Goal: Obtain resource: Download file/media

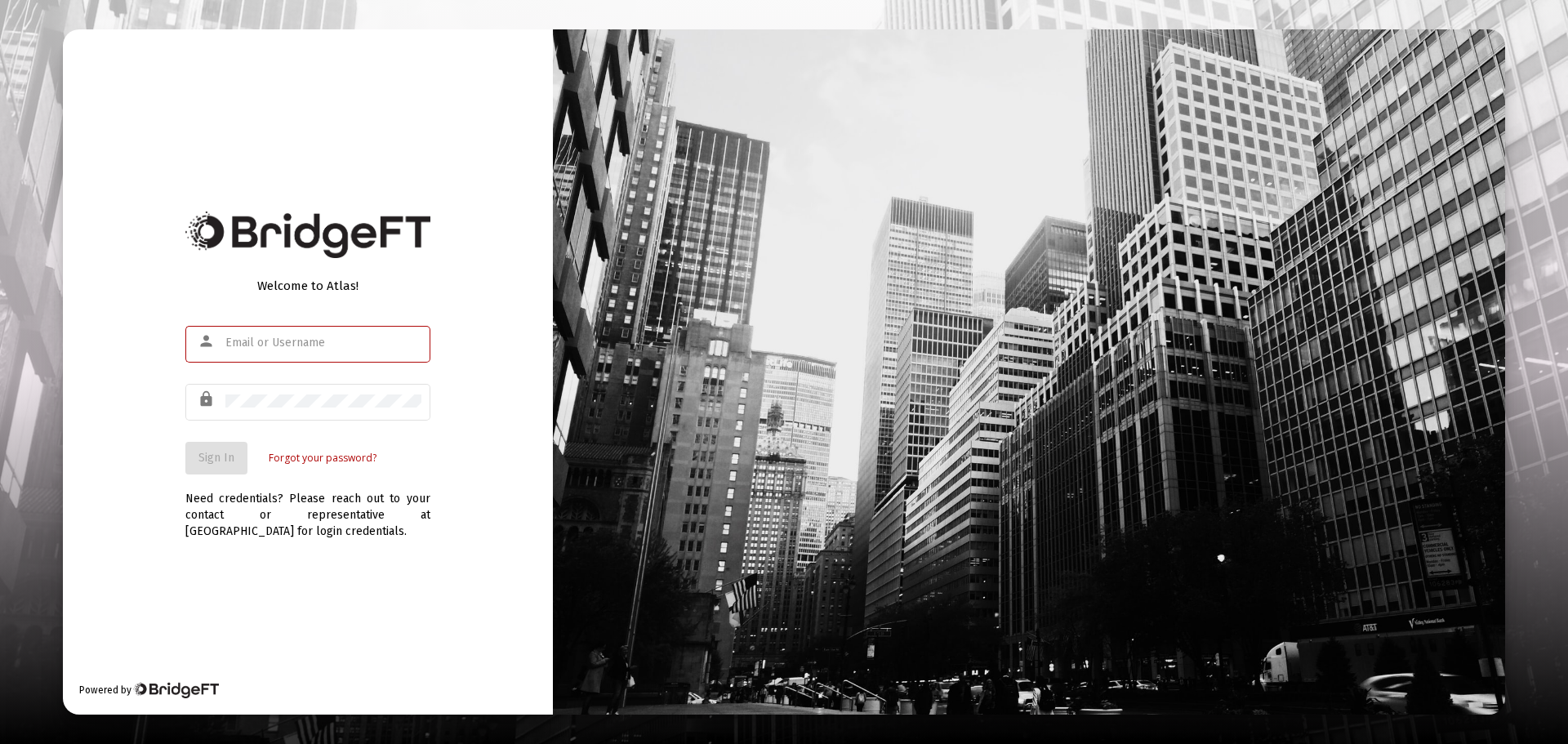
type input "jfountain@passivecapital.com"
click at [163, 423] on div "Welcome to Atlas! person jfountain@passivecapital.com lock Sign In Forgot your …" at bounding box center [308, 371] width 490 height 685
click at [205, 456] on span "Sign In" at bounding box center [216, 458] width 36 height 14
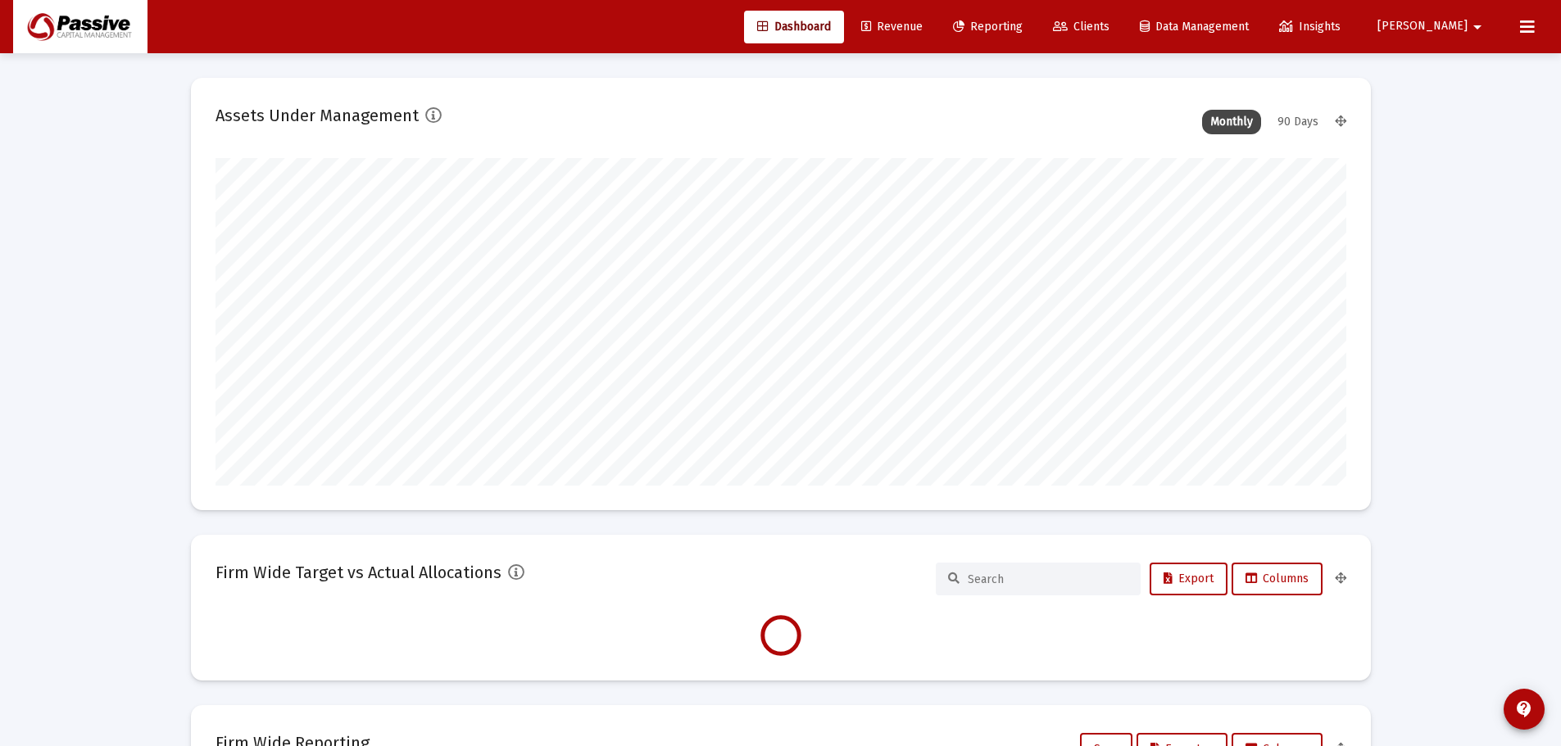
scroll to position [328, 1131]
type input "2025-10-10"
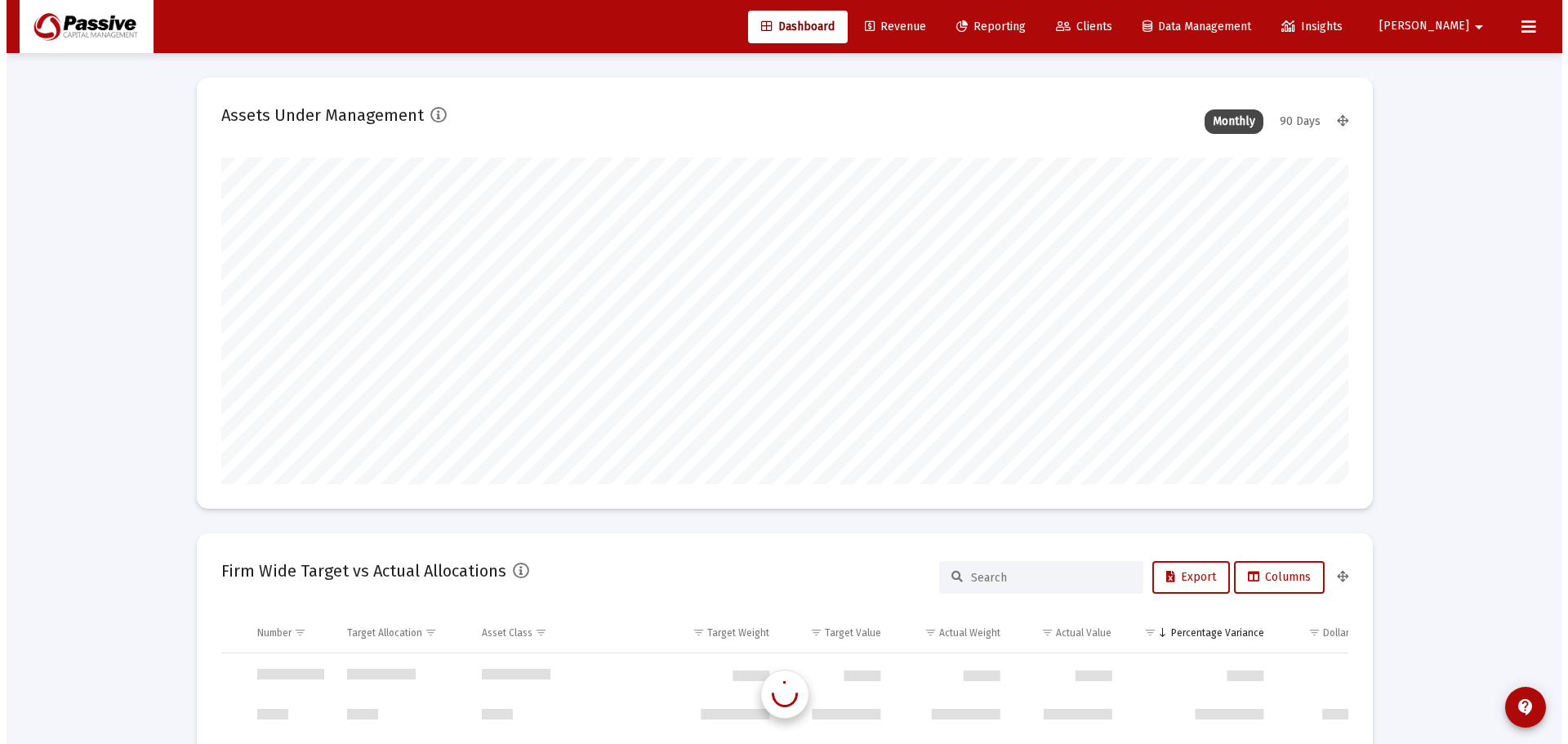
scroll to position [785, 0]
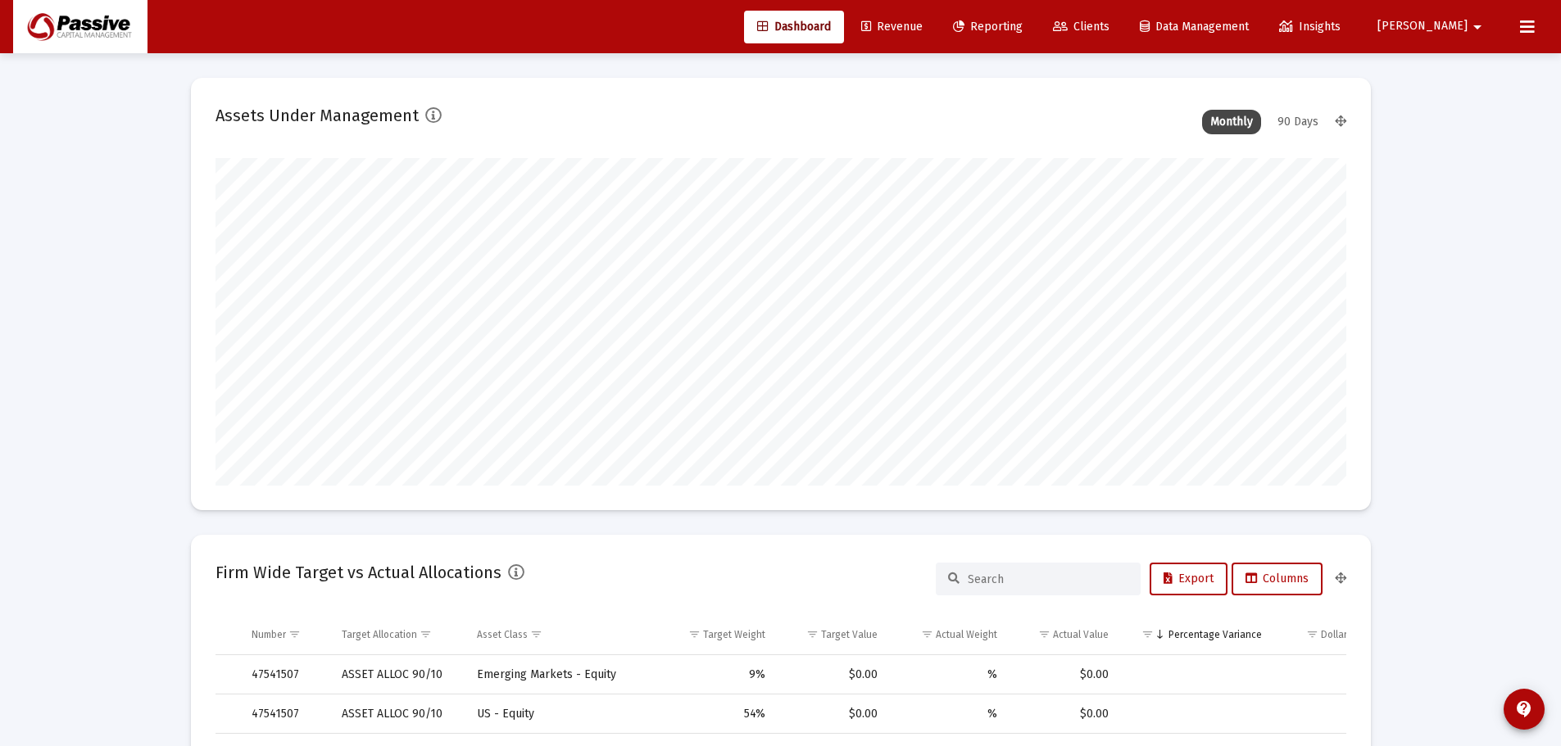
drag, startPoint x: 1063, startPoint y: 27, endPoint x: 1063, endPoint y: 41, distance: 14.0
click at [1022, 27] on span "Reporting" at bounding box center [988, 27] width 70 height 14
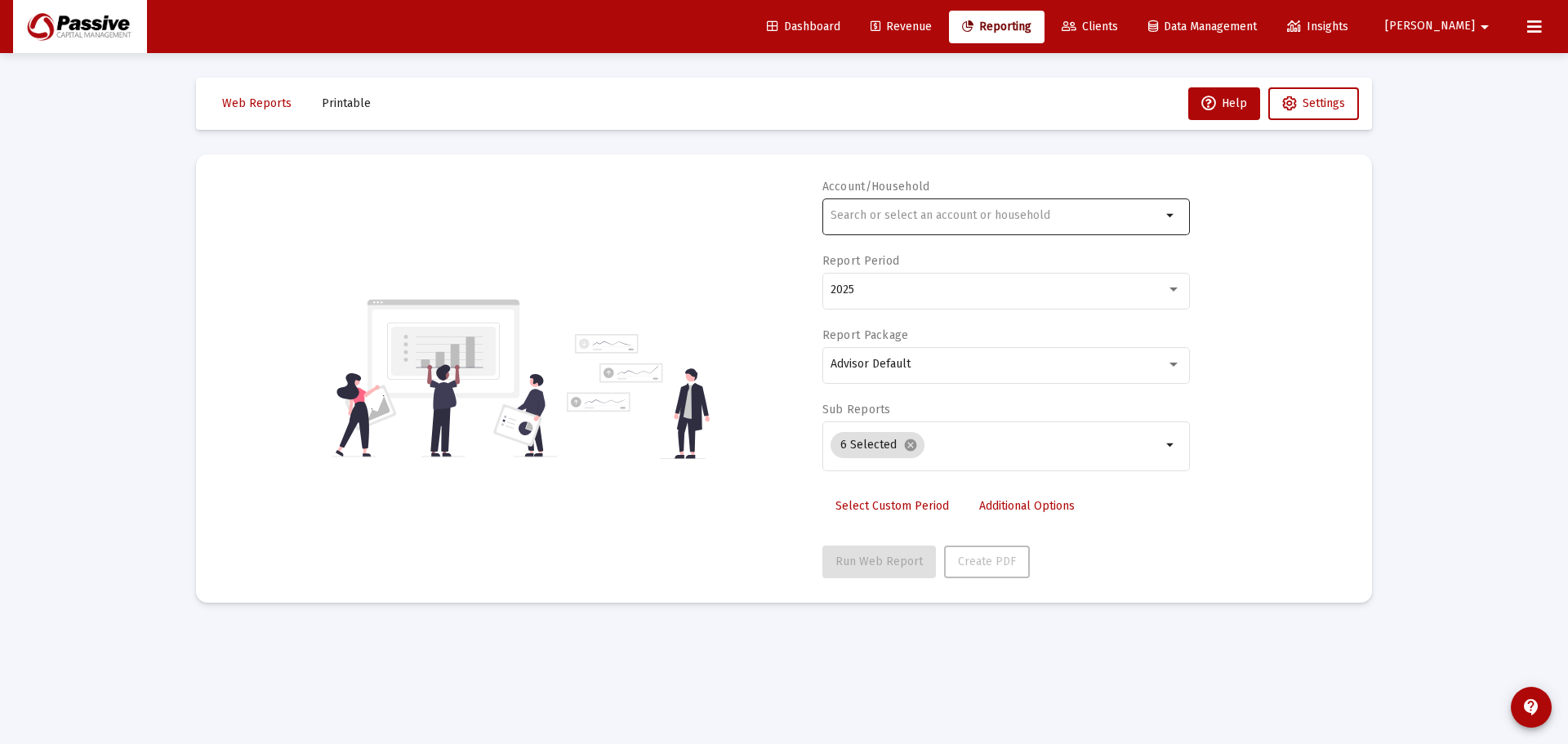
click at [953, 223] on div at bounding box center [996, 215] width 331 height 40
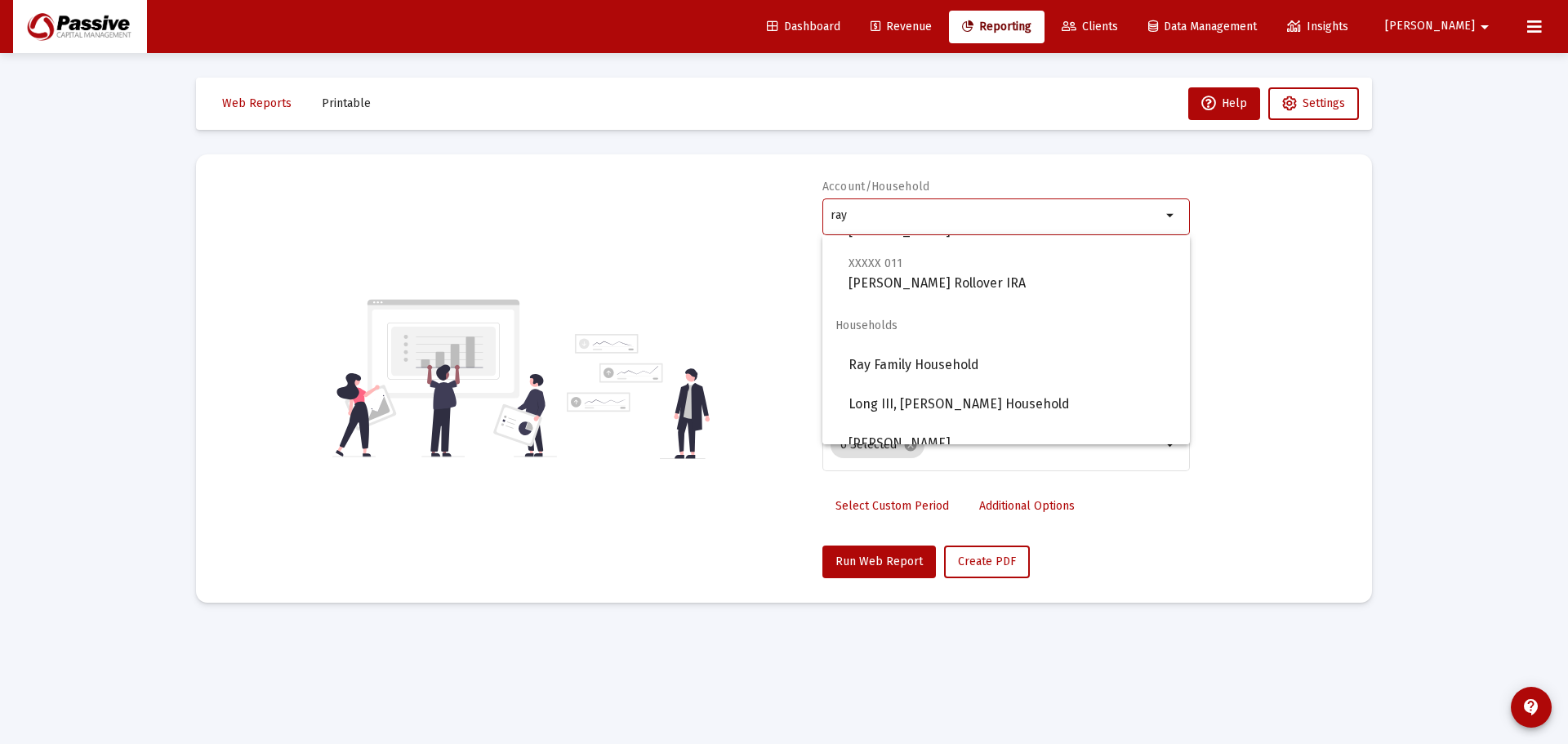
scroll to position [144, 0]
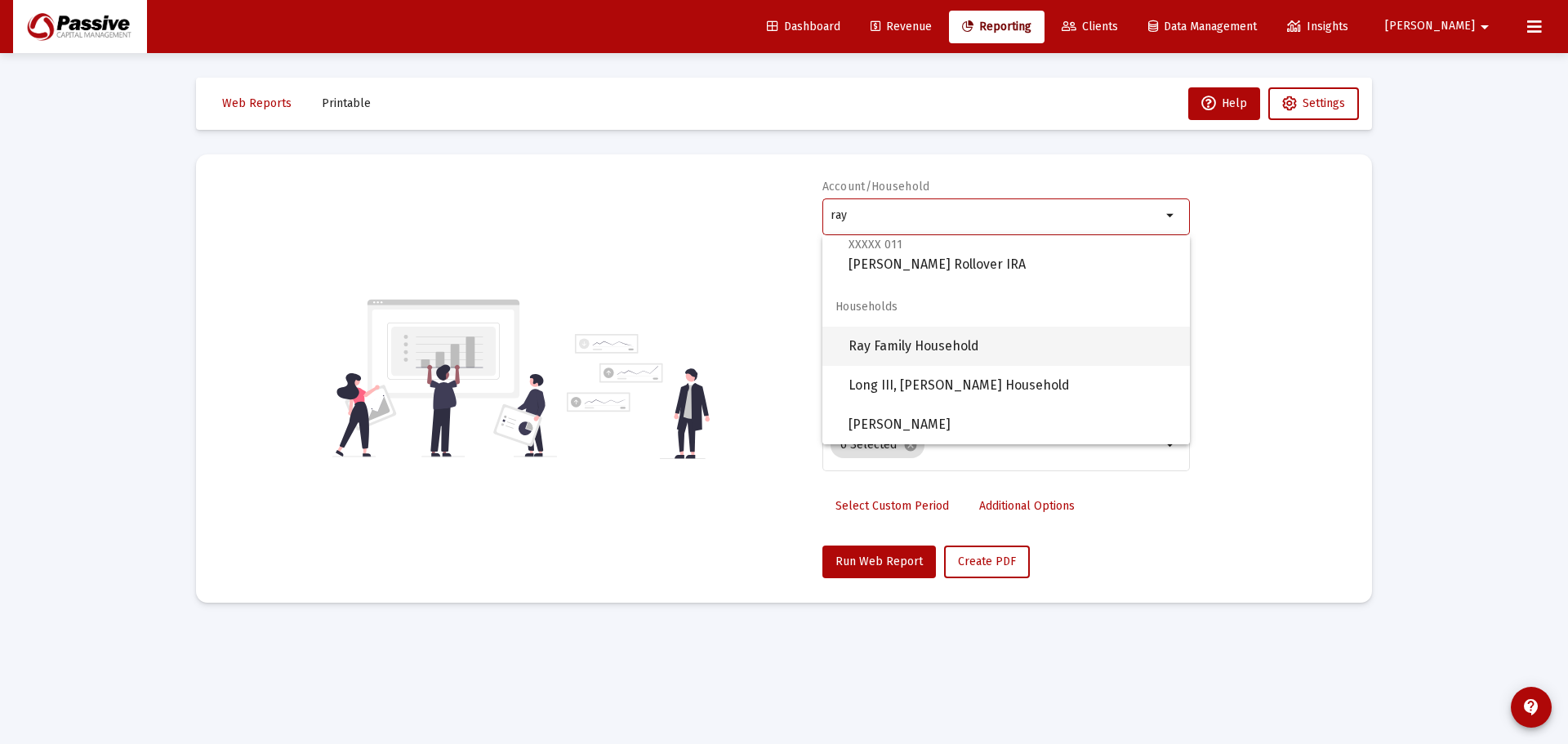
click at [969, 350] on span "Ray Family Household" at bounding box center [1012, 346] width 328 height 39
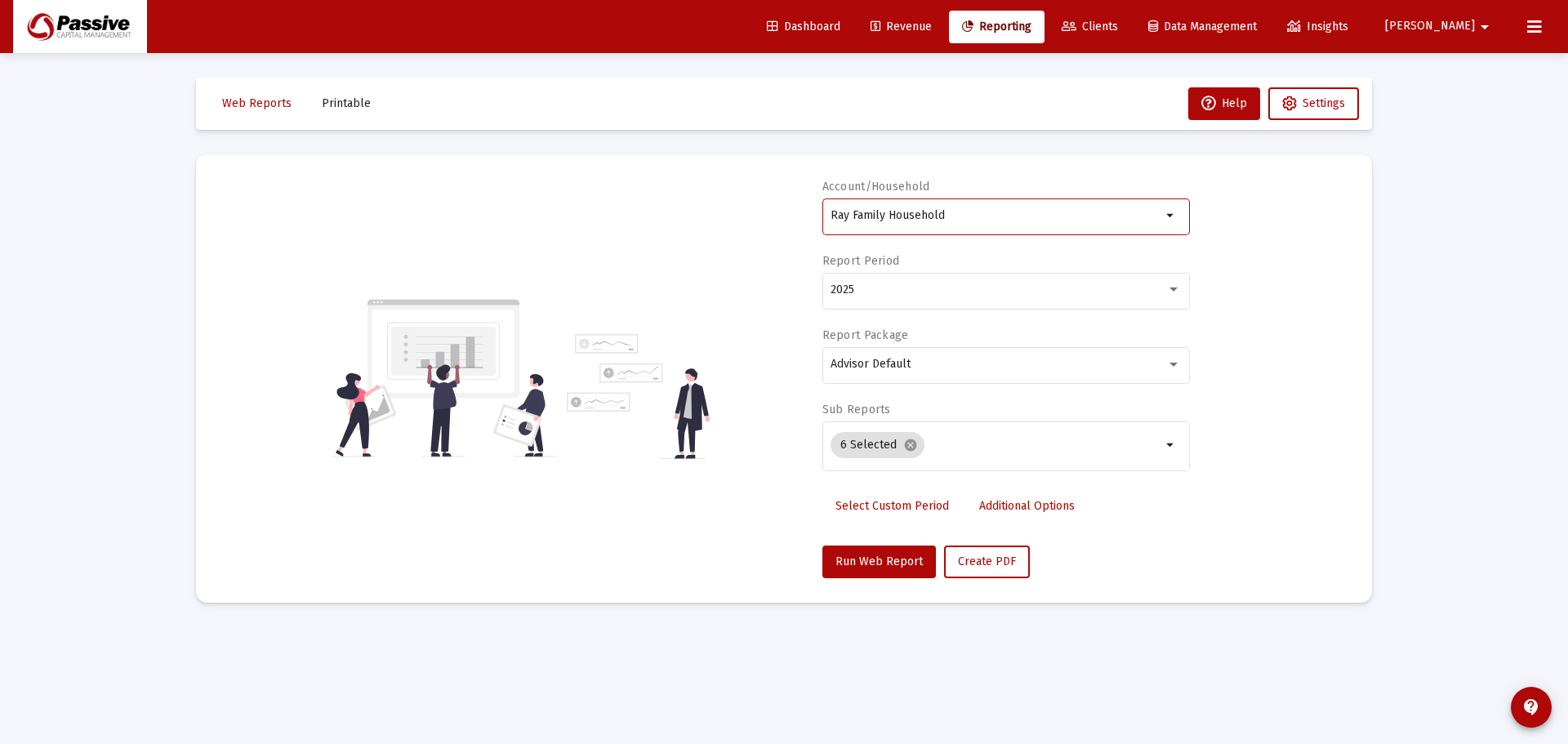
click at [984, 215] on input "Ray Family Household" at bounding box center [996, 215] width 331 height 13
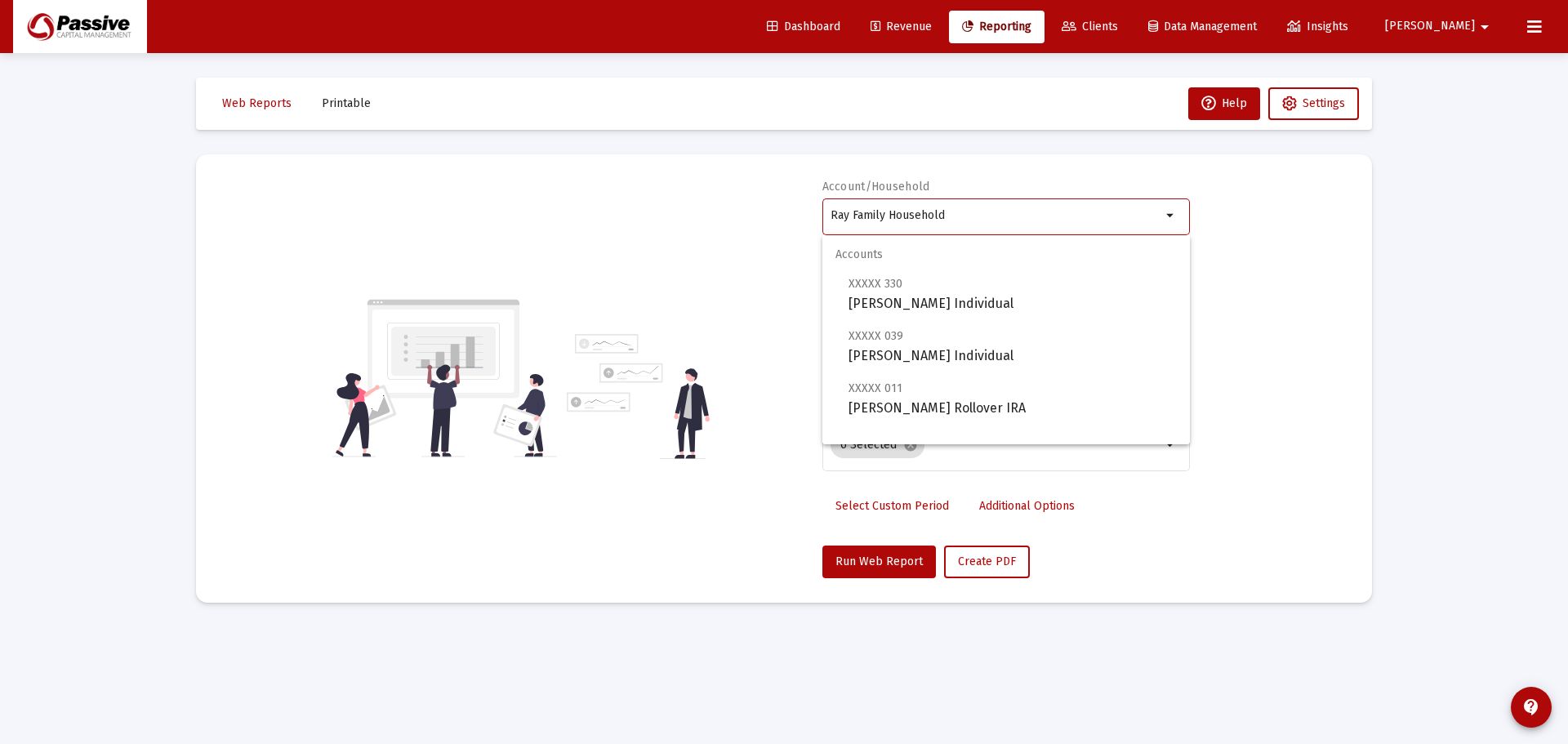
drag, startPoint x: 984, startPoint y: 211, endPoint x: 611, endPoint y: 168, distance: 375.5
click at [621, 171] on mat-card "Account/Household Ray Family Household arrow_drop_down Report Period 2025 Repor…" at bounding box center [784, 379] width 1176 height 449
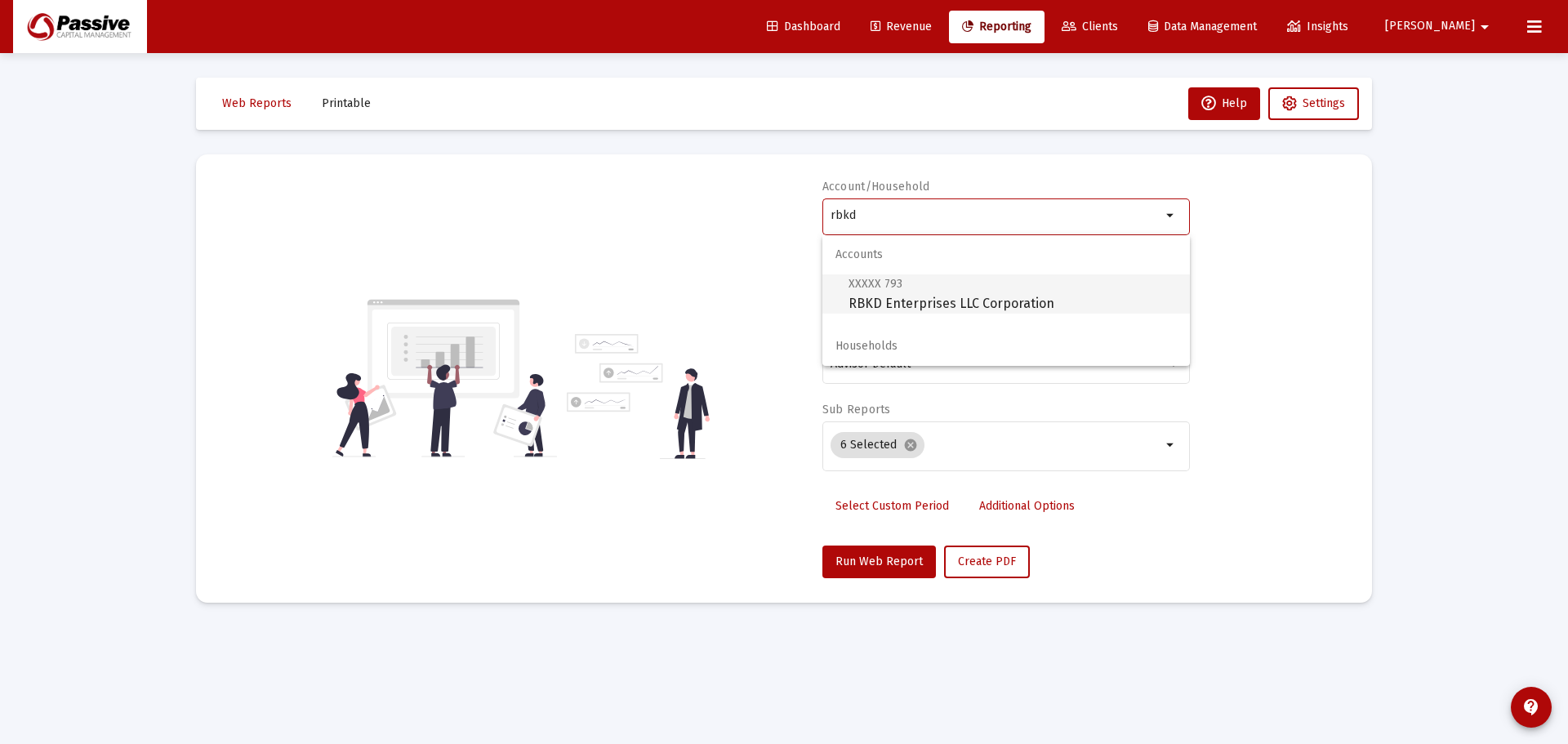
click at [900, 278] on span "XXXXX 793 RBKD Enterprises LLC Corporation" at bounding box center [1012, 293] width 328 height 40
type input "RBKD Enterprises LLC Corporation"
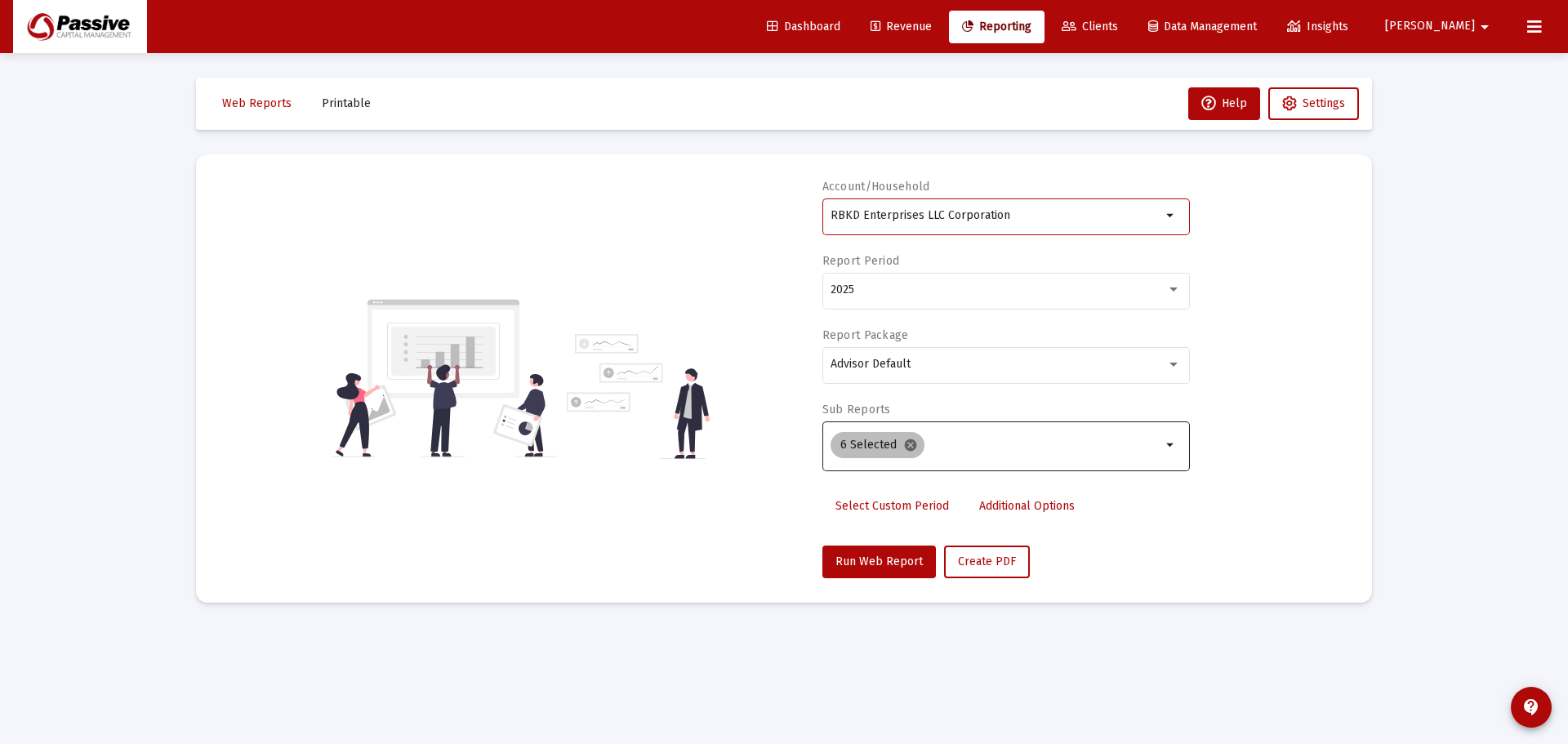
click at [914, 451] on mat-icon "cancel" at bounding box center [910, 445] width 15 height 15
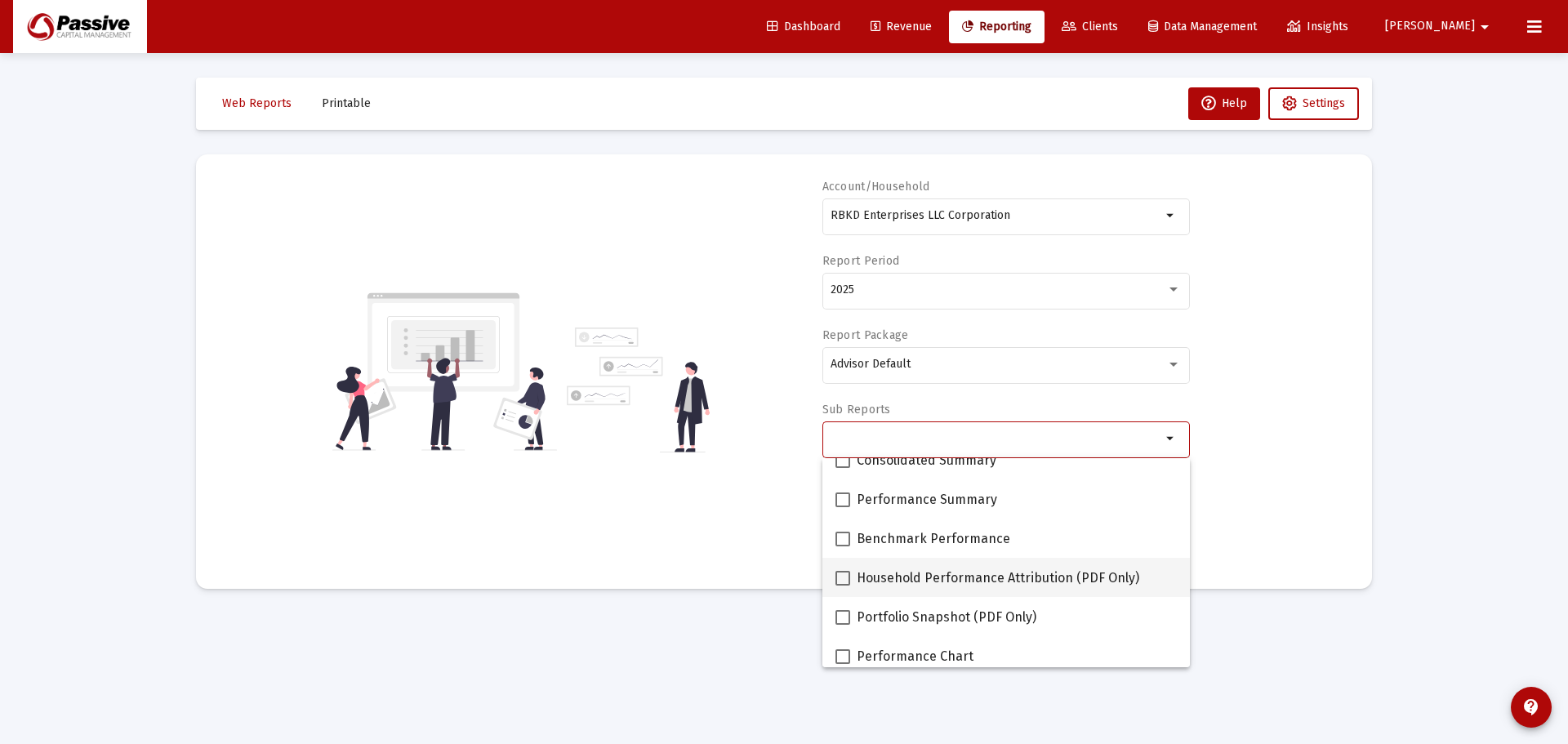
scroll to position [82, 0]
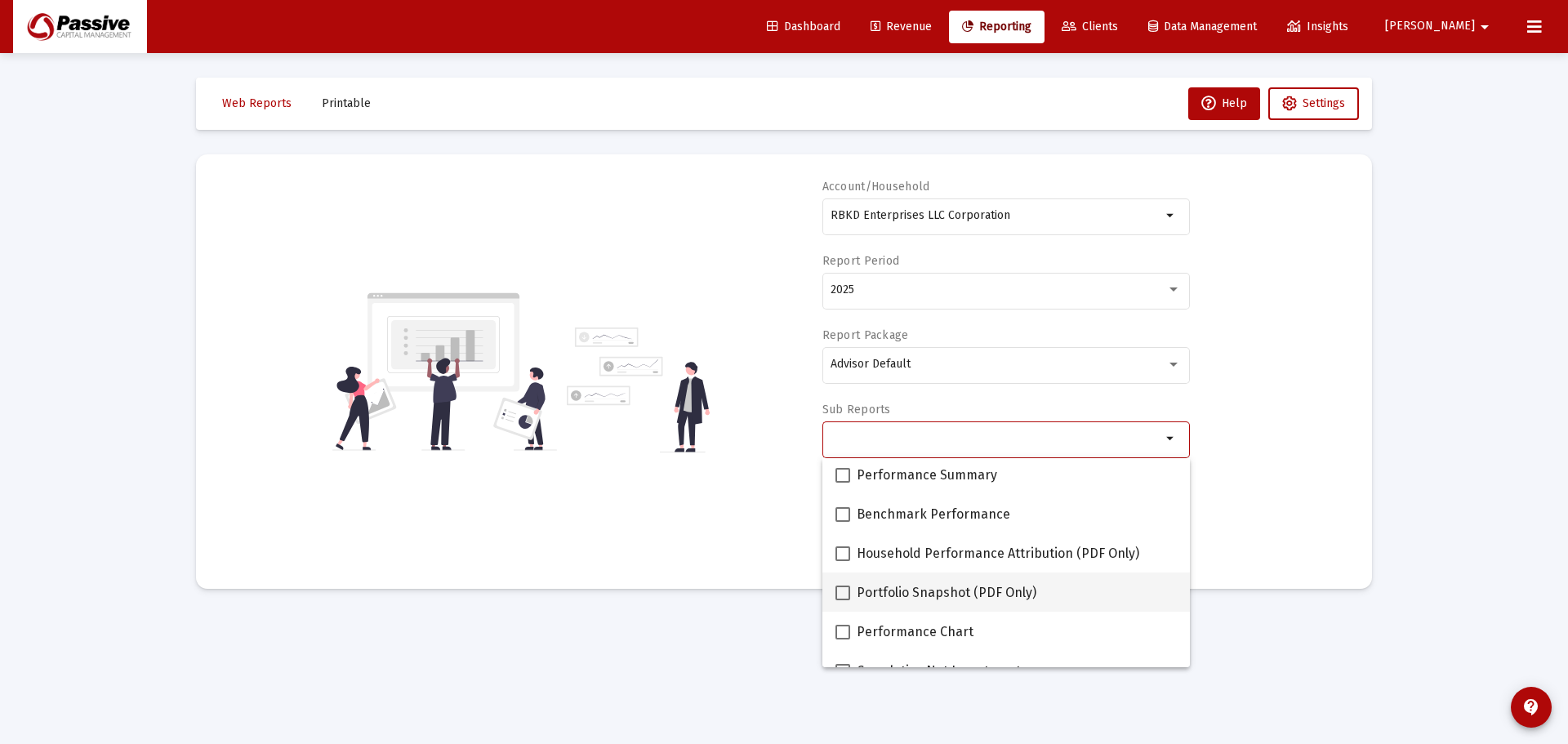
click at [938, 594] on span "Portfolio Snapshot (PDF Only)" at bounding box center [946, 593] width 179 height 20
click at [842, 600] on input "Portfolio Snapshot (PDF Only)" at bounding box center [842, 600] width 1 height 1
checkbox input "true"
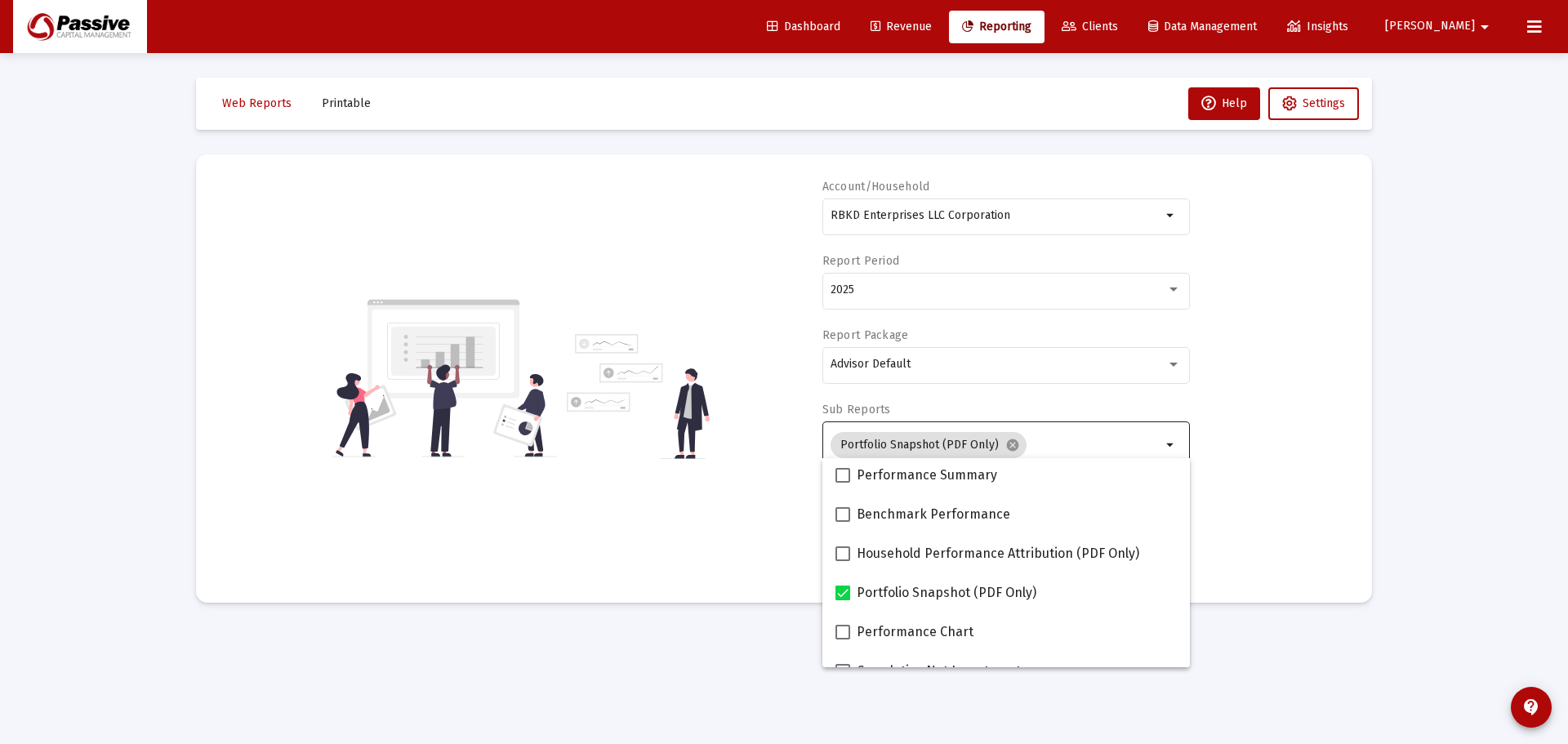
click at [1245, 510] on div "Account/Household RBKD Enterprises LLC Corporation arrow_drop_down Report Perio…" at bounding box center [784, 378] width 1127 height 400
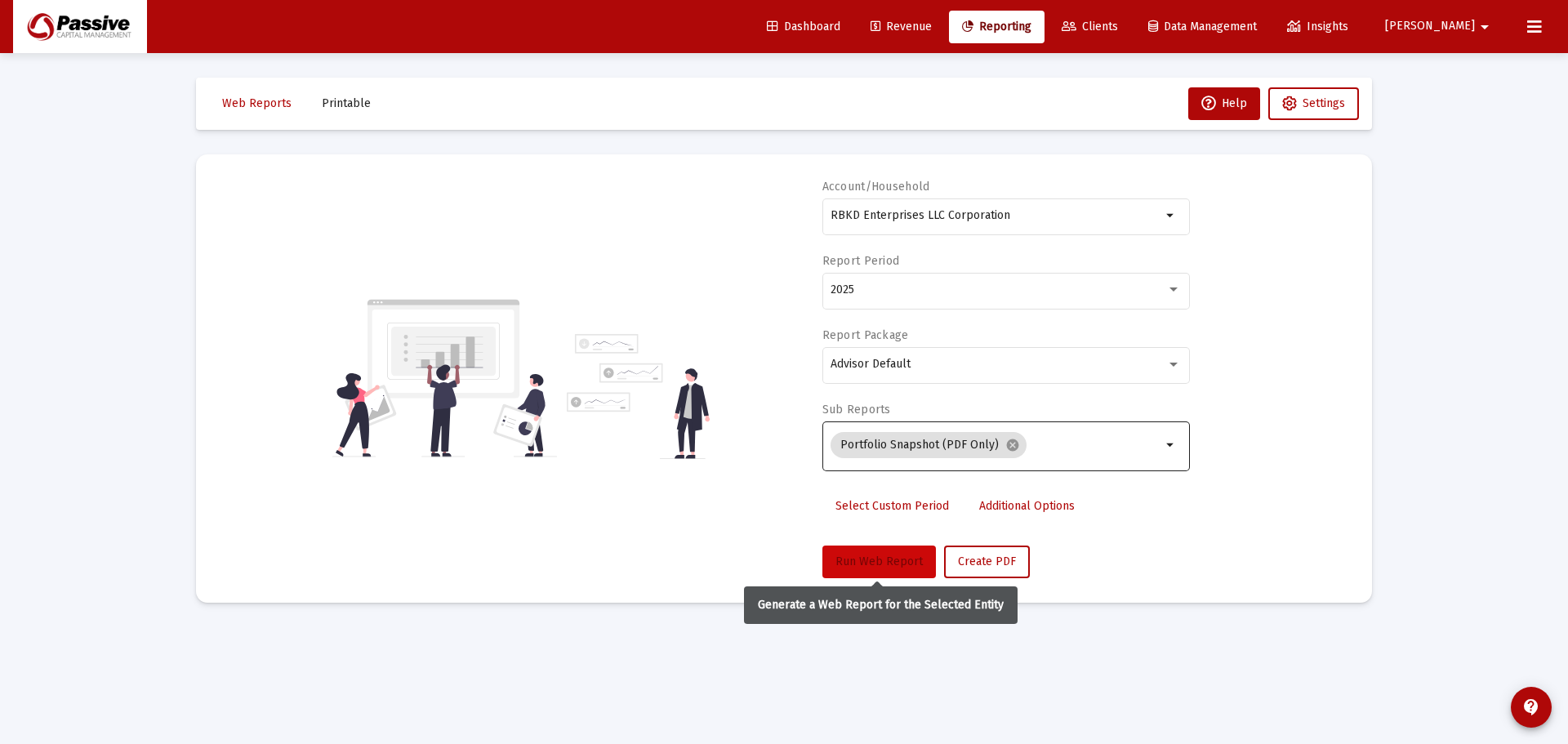
click at [897, 562] on span "Run Web Report" at bounding box center [879, 561] width 88 height 14
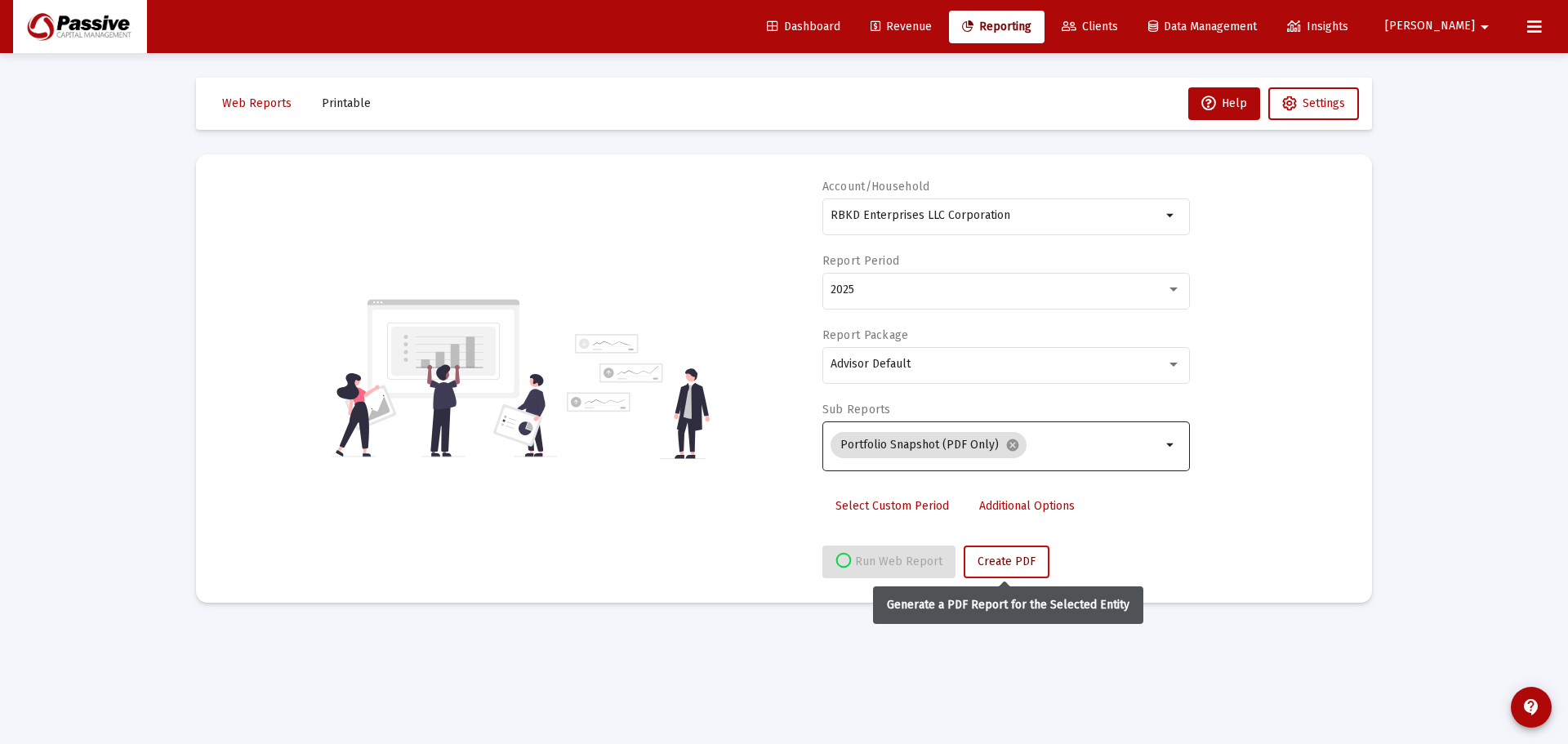
click at [1010, 567] on span "Create PDF" at bounding box center [1007, 561] width 58 height 14
click at [334, 105] on span "Printable" at bounding box center [346, 104] width 49 height 14
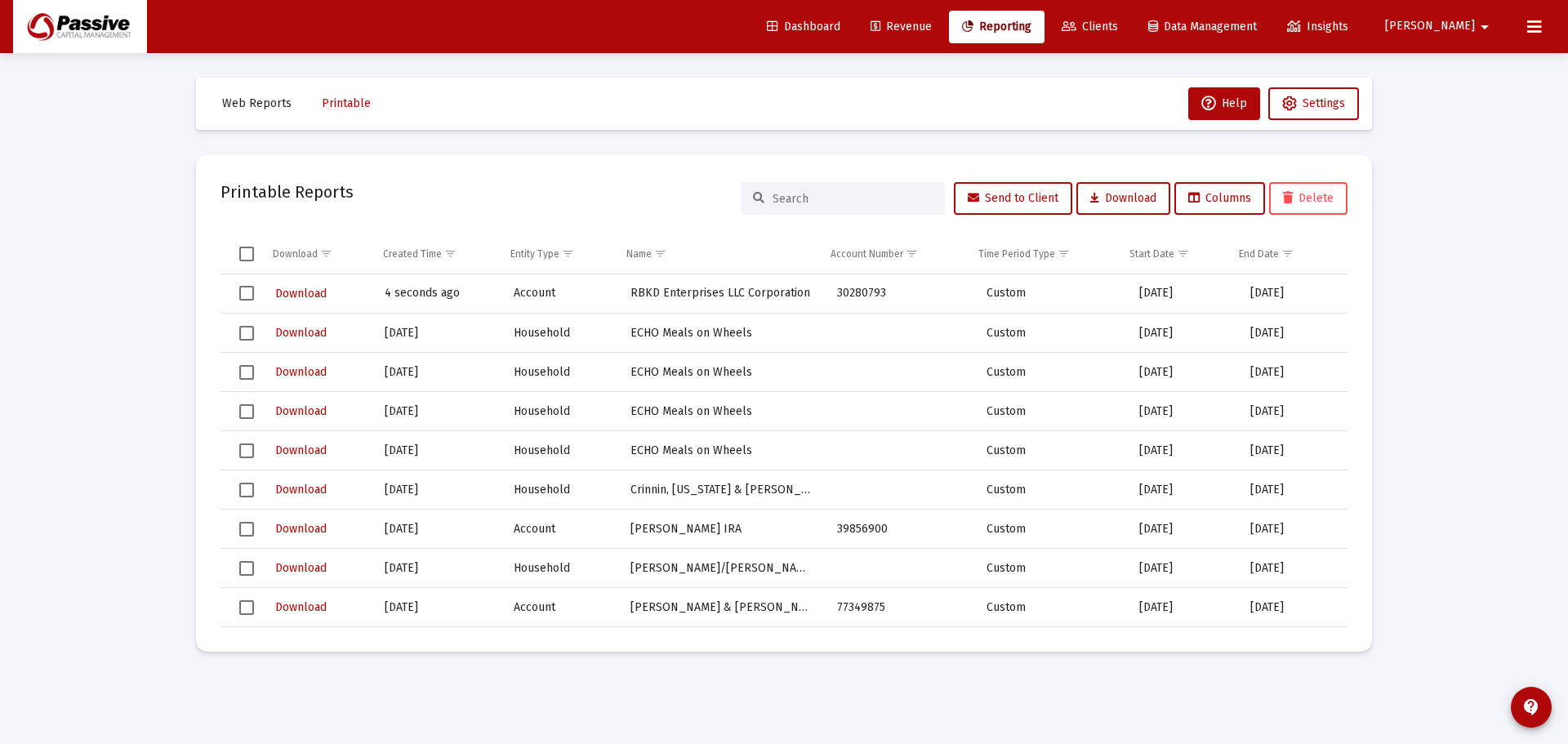
click at [848, 199] on input at bounding box center [852, 199] width 160 height 14
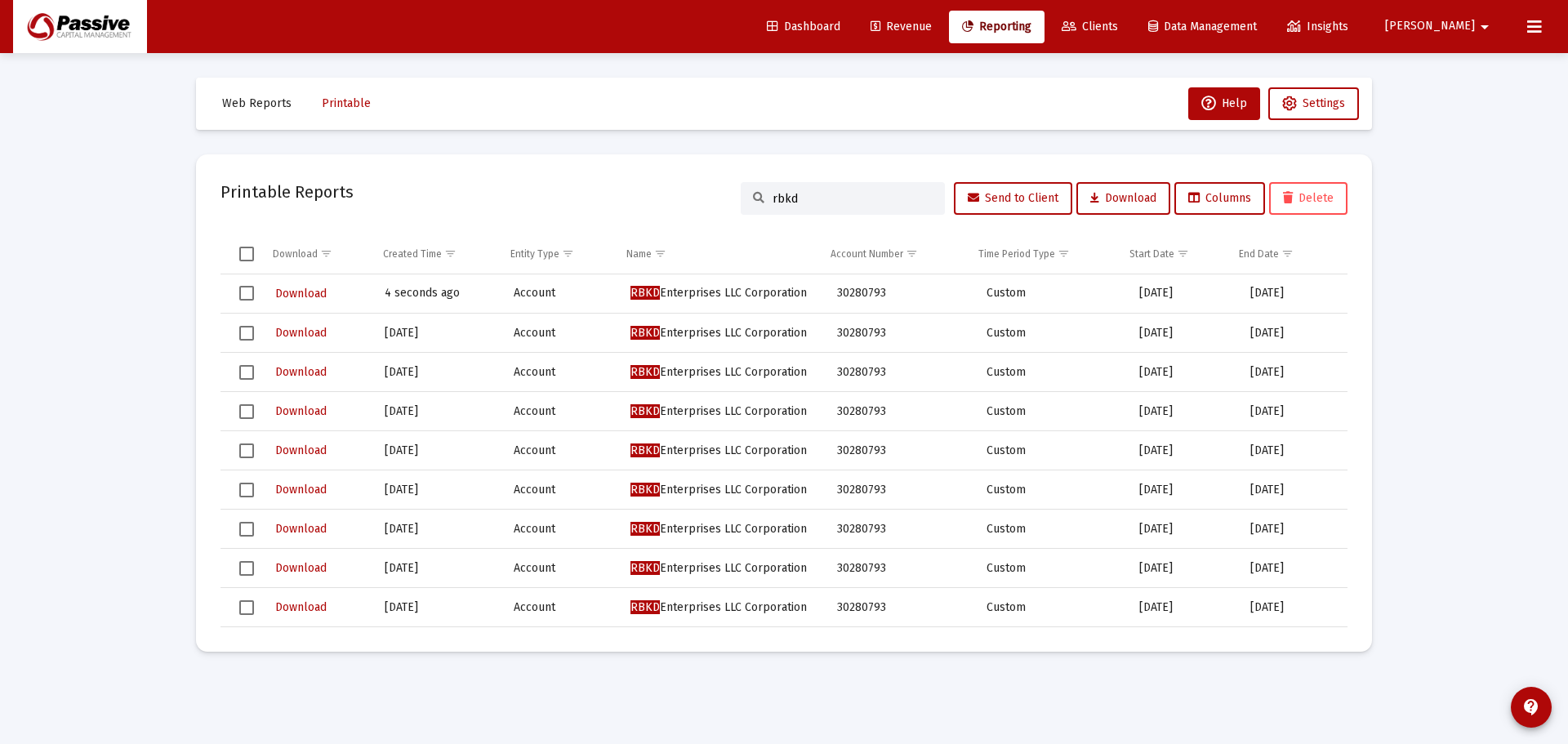
type input "rbkd"
click at [291, 329] on span "Download" at bounding box center [301, 333] width 52 height 14
